Goal: Task Accomplishment & Management: Manage account settings

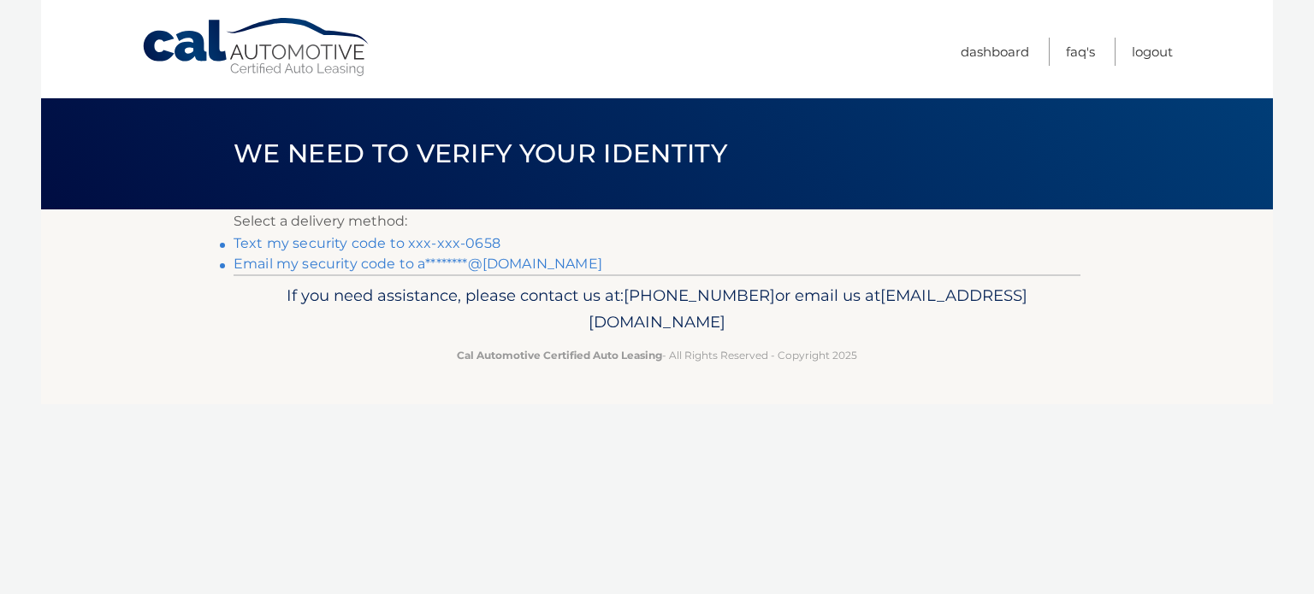
click at [416, 242] on link "Text my security code to xxx-xxx-0658" at bounding box center [366, 243] width 267 height 16
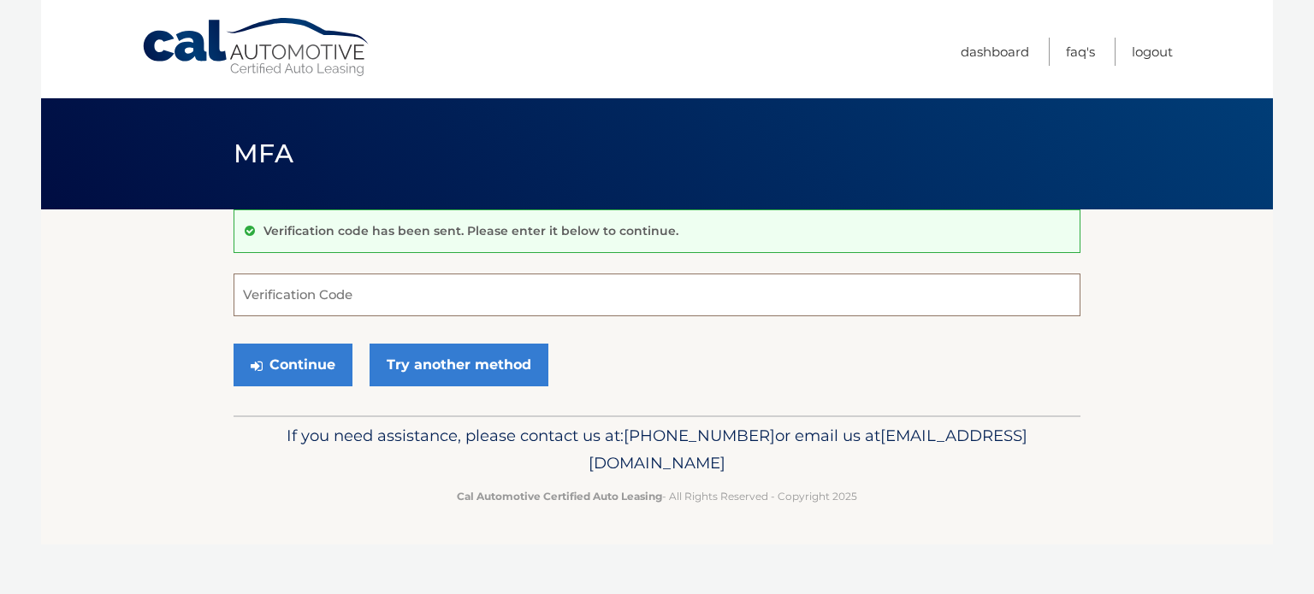
click at [352, 298] on input "Verification Code" at bounding box center [656, 295] width 847 height 43
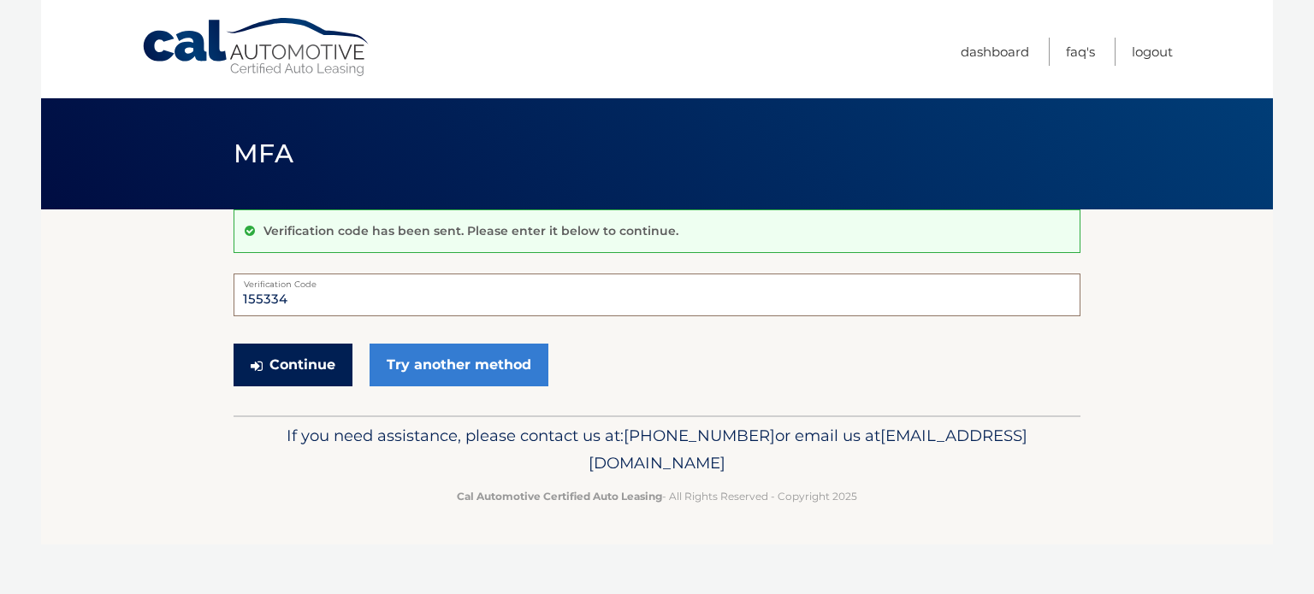
type input "155334"
click at [294, 358] on button "Continue" at bounding box center [292, 365] width 119 height 43
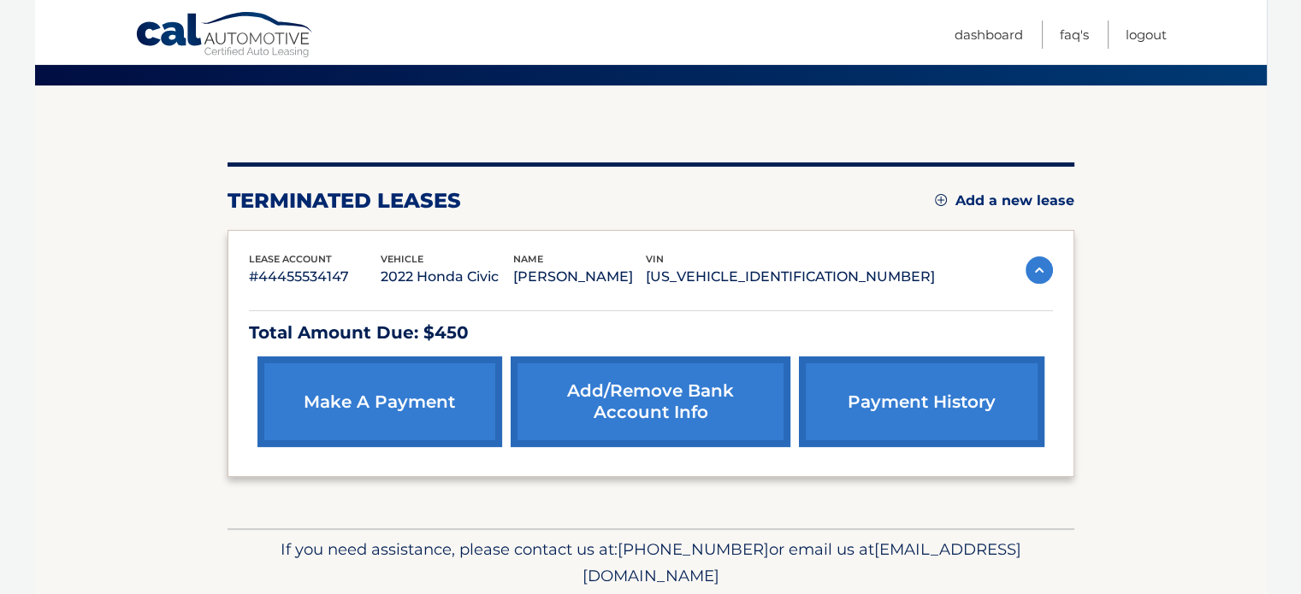
scroll to position [126, 0]
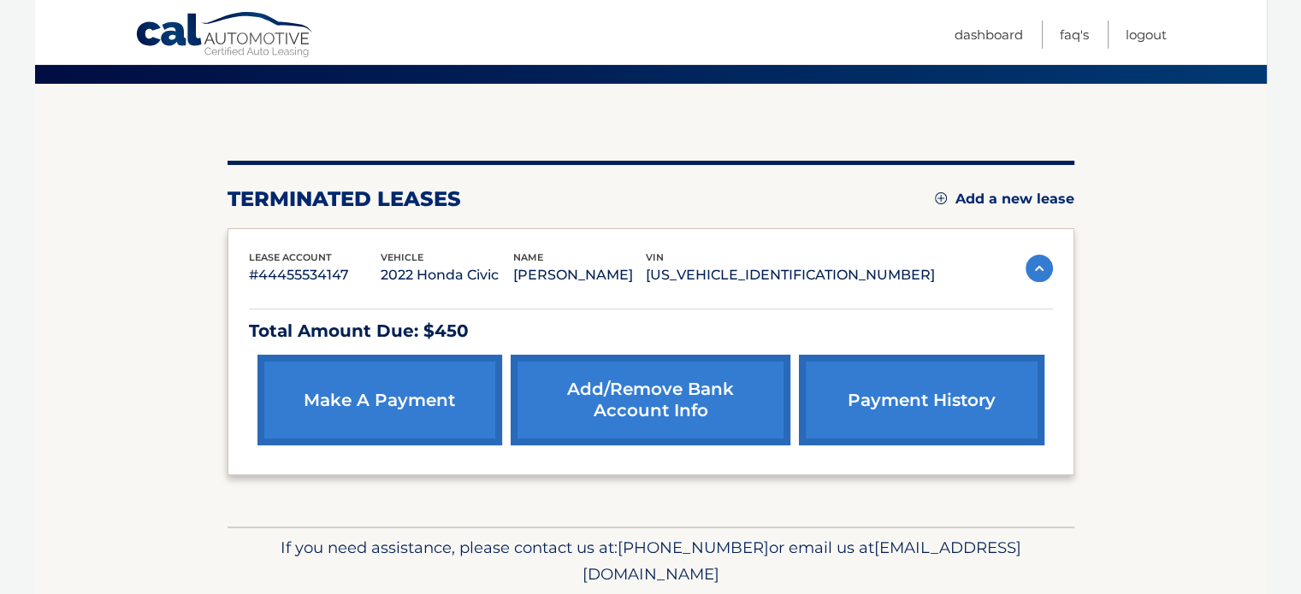
click at [386, 427] on link "make a payment" at bounding box center [379, 400] width 245 height 91
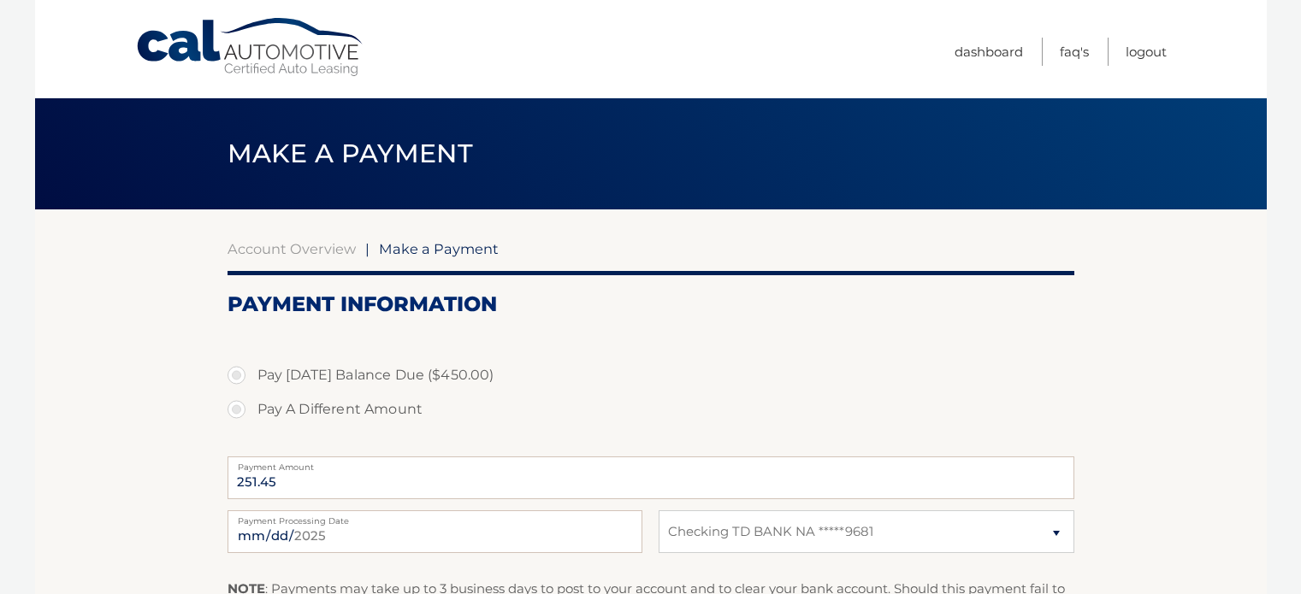
select select "NDVlYTdiYTctMTMwMy00NjBhLWFjMTYtMzdjZTUwNjE2MDQ0"
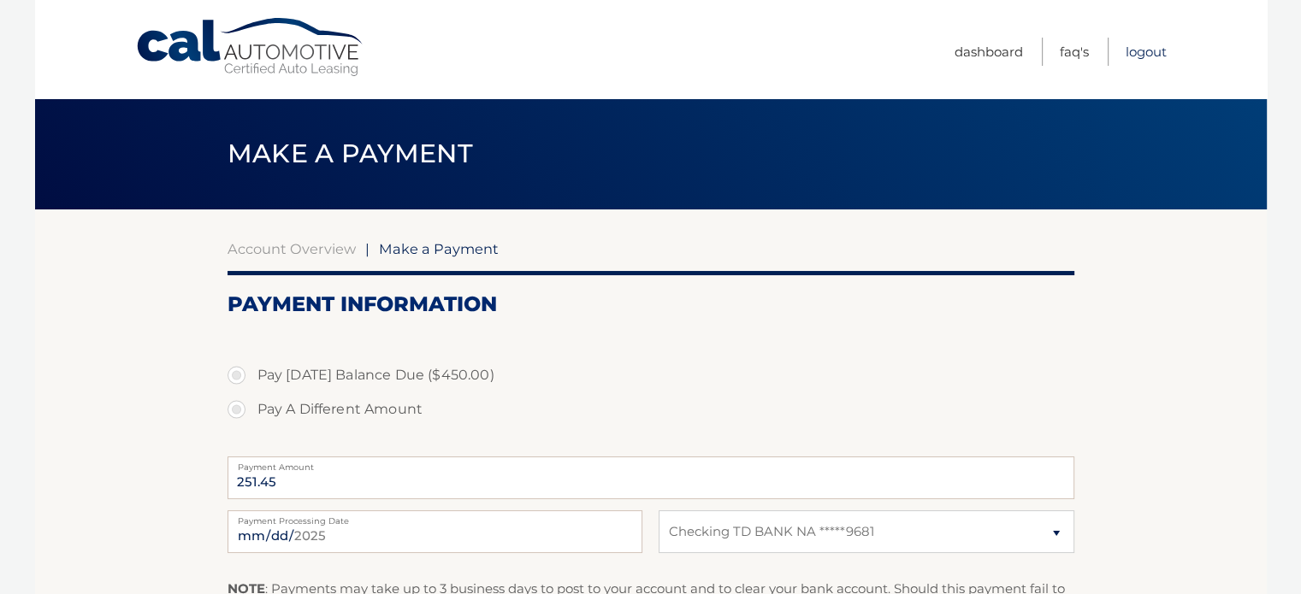
click at [1154, 52] on link "Logout" at bounding box center [1146, 52] width 41 height 28
